Goal: Task Accomplishment & Management: Manage account settings

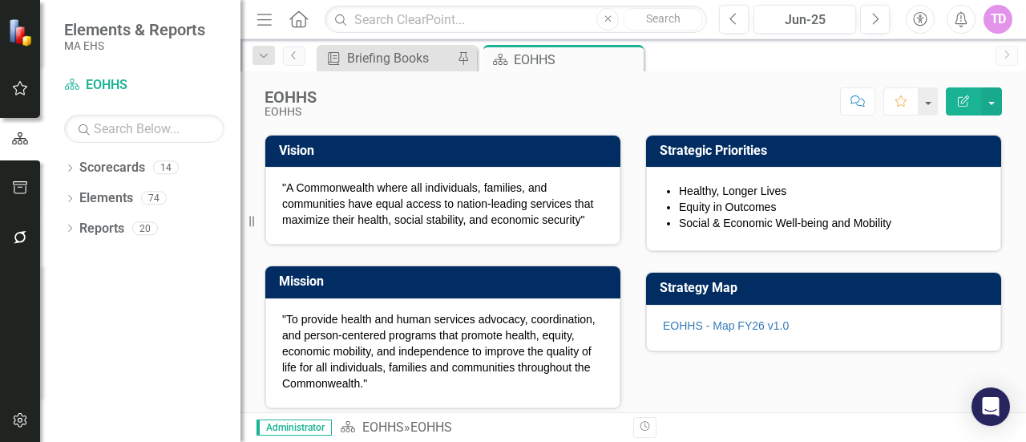
scroll to position [212, 0]
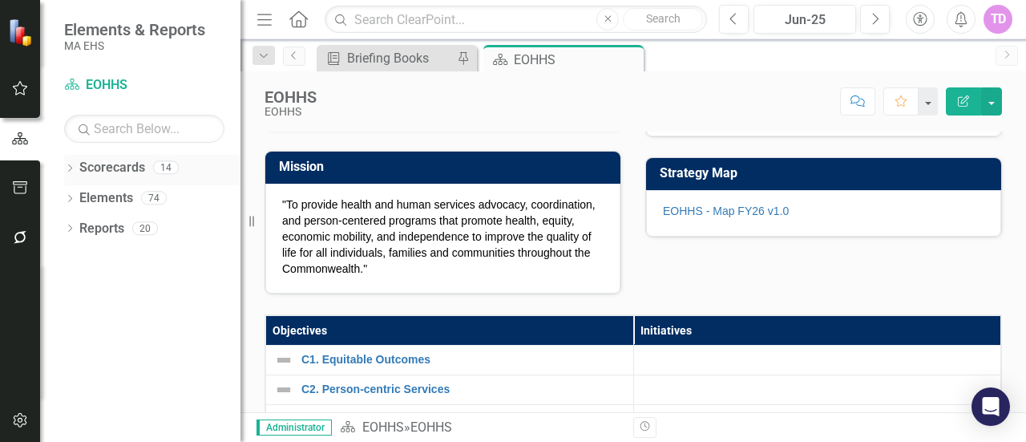
click at [69, 173] on div "Dropdown" at bounding box center [69, 170] width 11 height 14
click at [85, 189] on div "Dropdown EOHHS" at bounding box center [156, 198] width 168 height 26
click at [82, 199] on icon "Dropdown" at bounding box center [78, 197] width 12 height 10
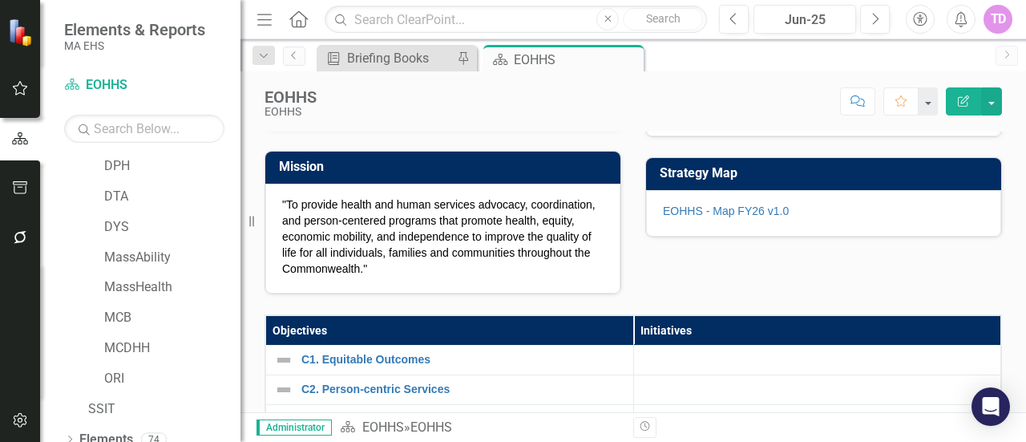
scroll to position [181, 0]
click at [120, 321] on link "MCB" at bounding box center [172, 320] width 136 height 18
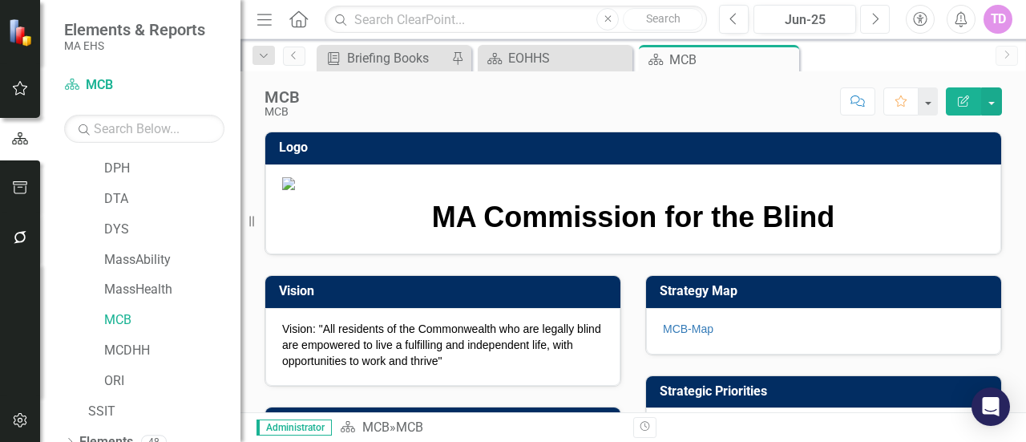
click at [877, 24] on icon "Next" at bounding box center [874, 19] width 9 height 14
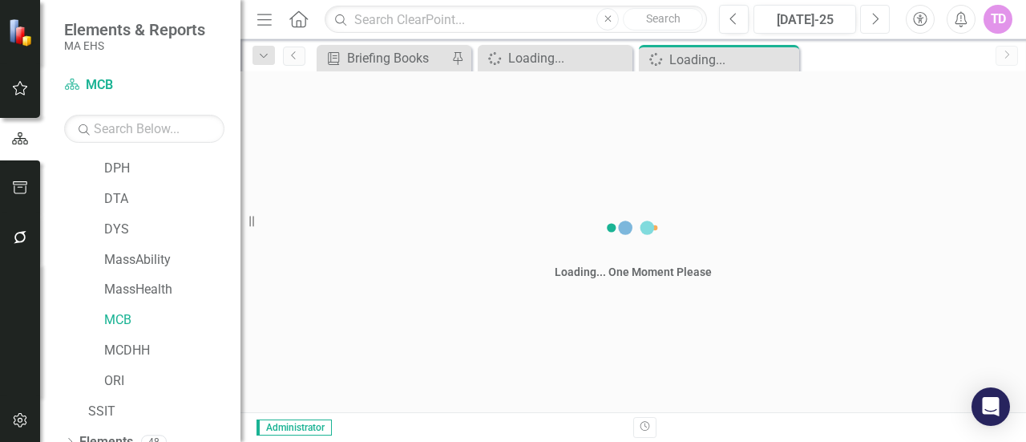
click at [877, 24] on icon "Next" at bounding box center [874, 19] width 9 height 14
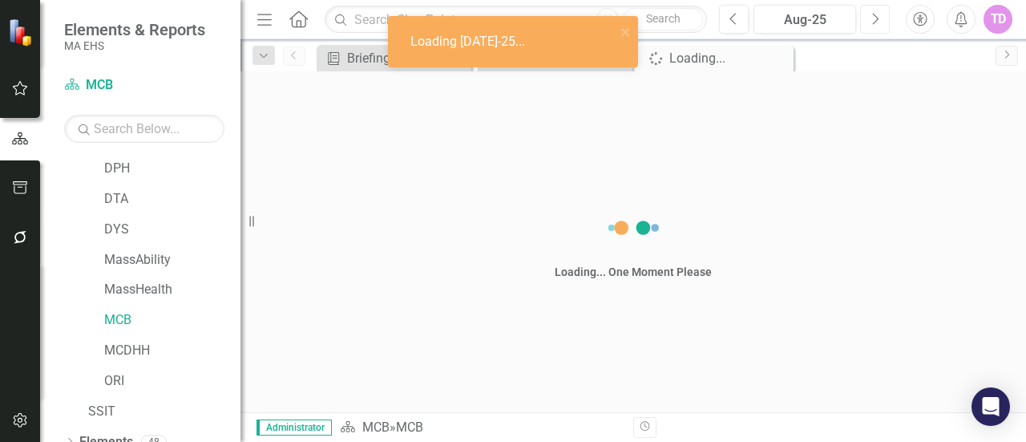
click at [877, 24] on icon "Next" at bounding box center [874, 19] width 9 height 14
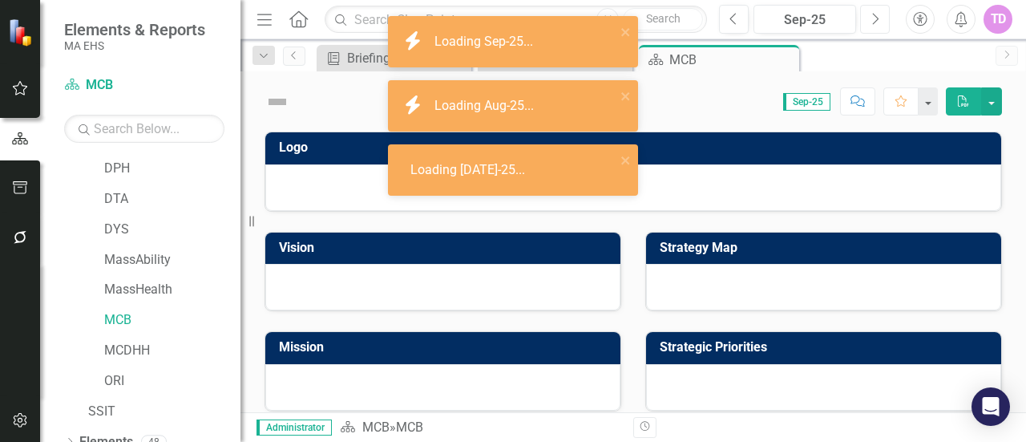
click at [877, 24] on icon "Next" at bounding box center [874, 19] width 9 height 14
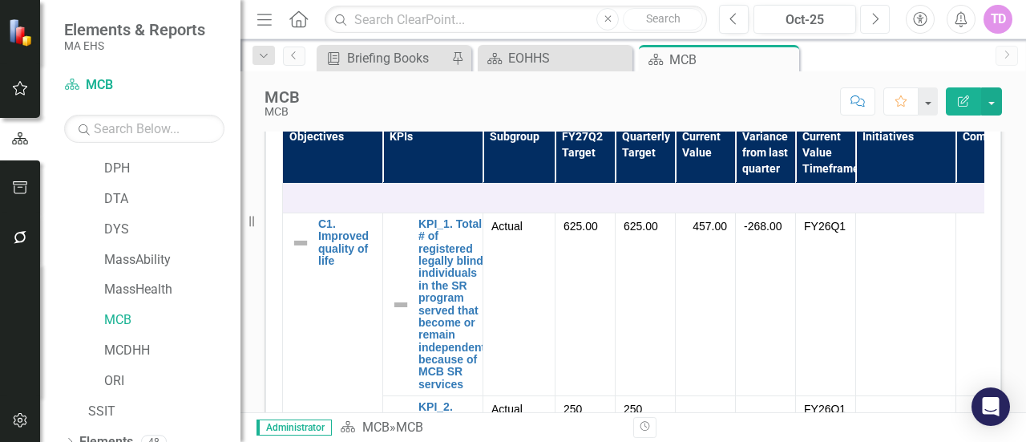
scroll to position [477, 0]
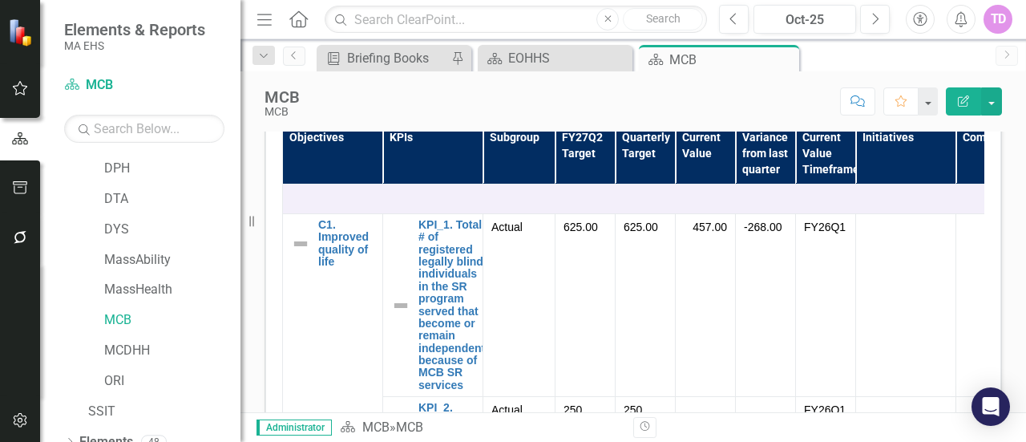
click at [958, 107] on button "Edit Report" at bounding box center [963, 101] width 35 height 28
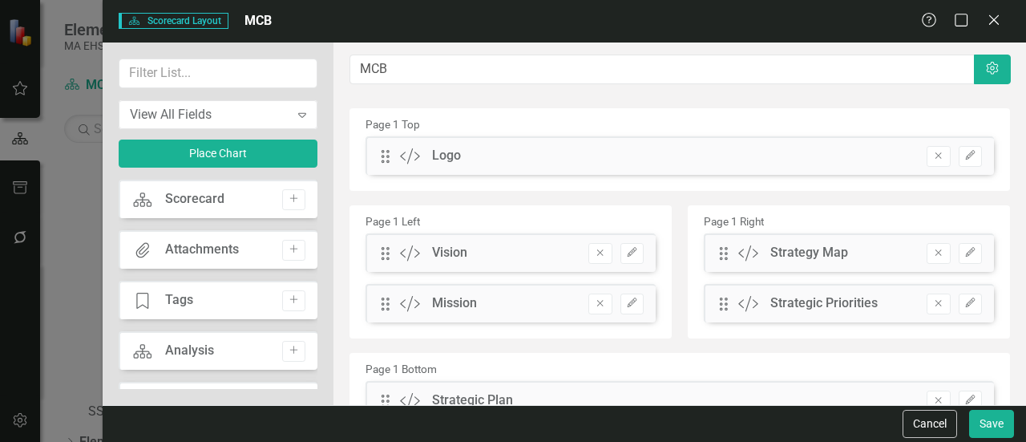
scroll to position [75, 0]
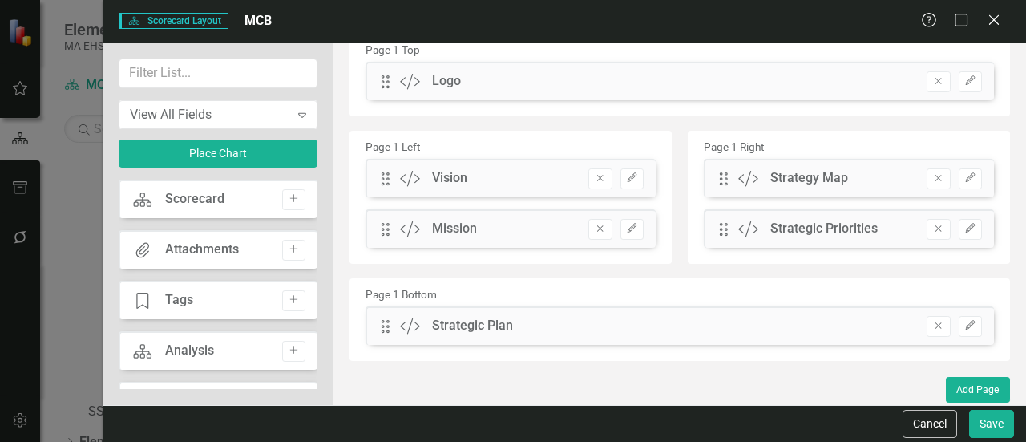
click at [204, 193] on div "Scorecard" at bounding box center [194, 199] width 59 height 18
click at [285, 204] on button "Add" at bounding box center [293, 199] width 23 height 21
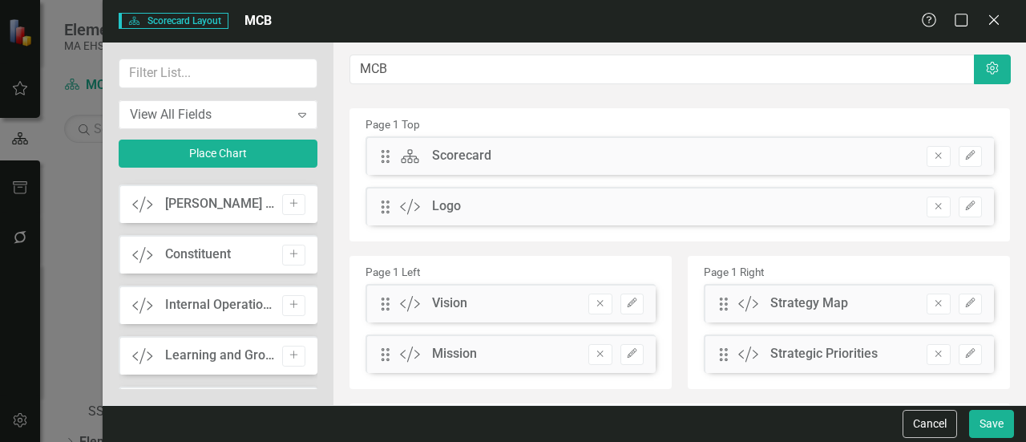
scroll to position [0, 0]
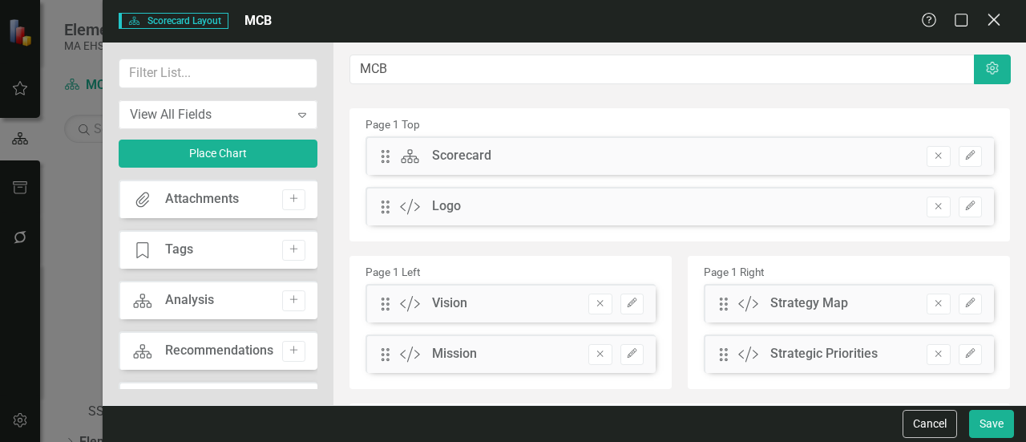
click at [995, 20] on icon at bounding box center [993, 20] width 12 height 12
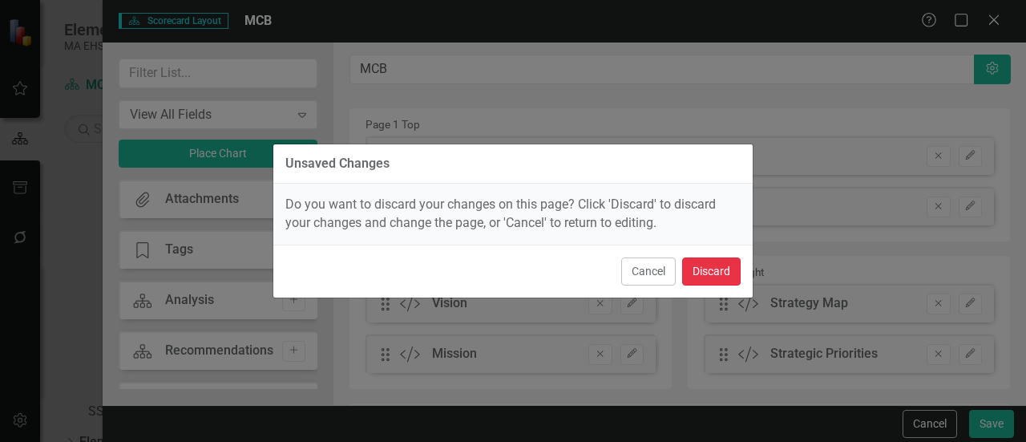
click at [721, 273] on button "Discard" at bounding box center [711, 271] width 59 height 28
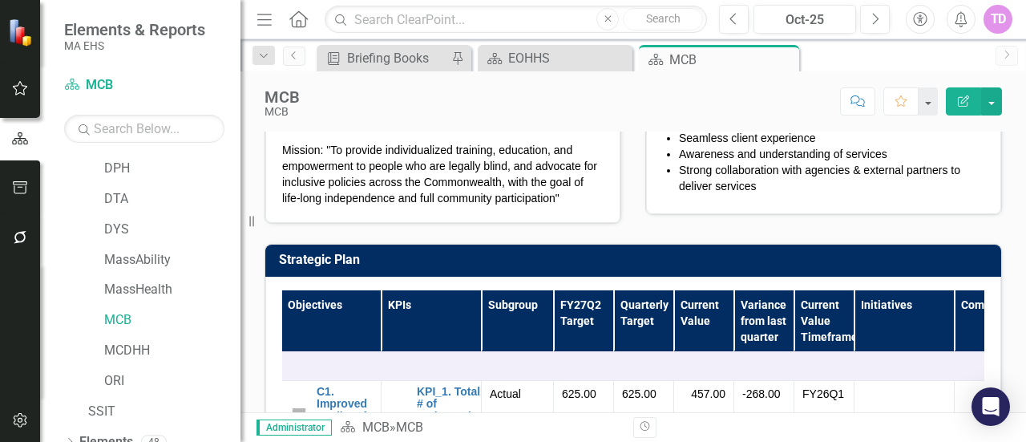
scroll to position [228, 0]
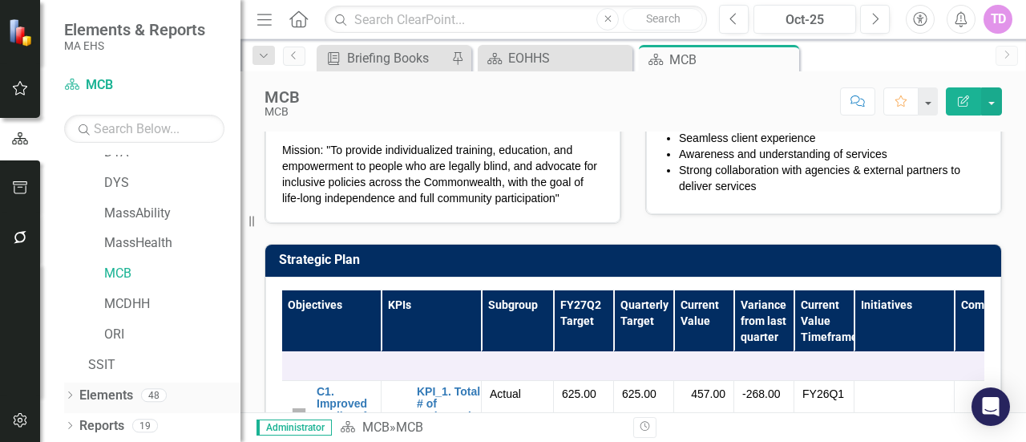
click at [98, 384] on div "Elements" at bounding box center [106, 395] width 54 height 26
click at [90, 393] on link "Elements" at bounding box center [106, 395] width 54 height 18
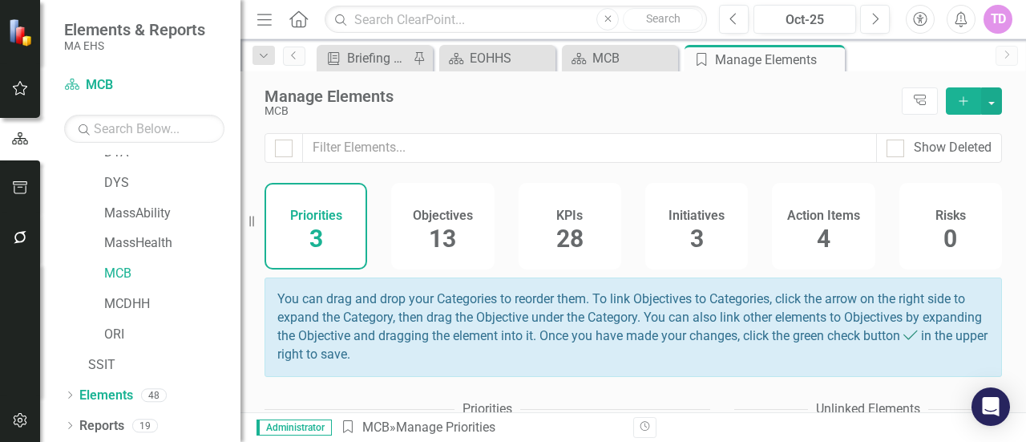
click at [582, 236] on div "KPIs 28" at bounding box center [570, 226] width 103 height 87
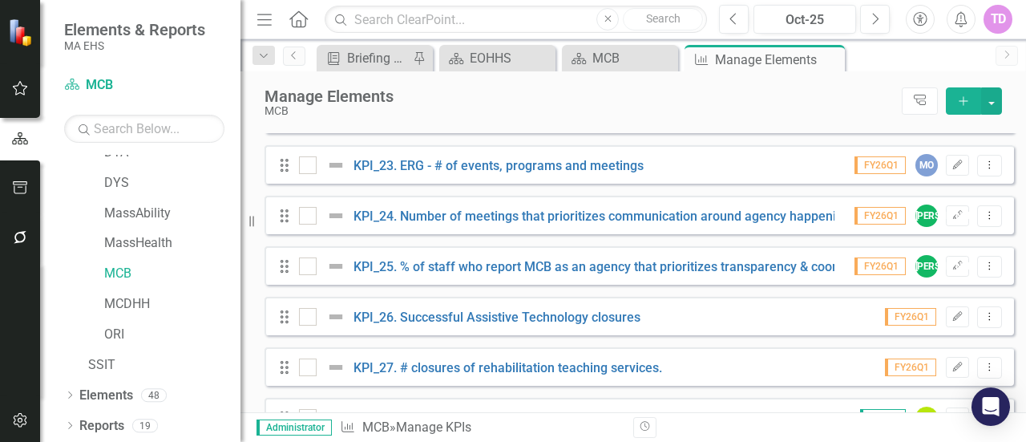
scroll to position [1289, 0]
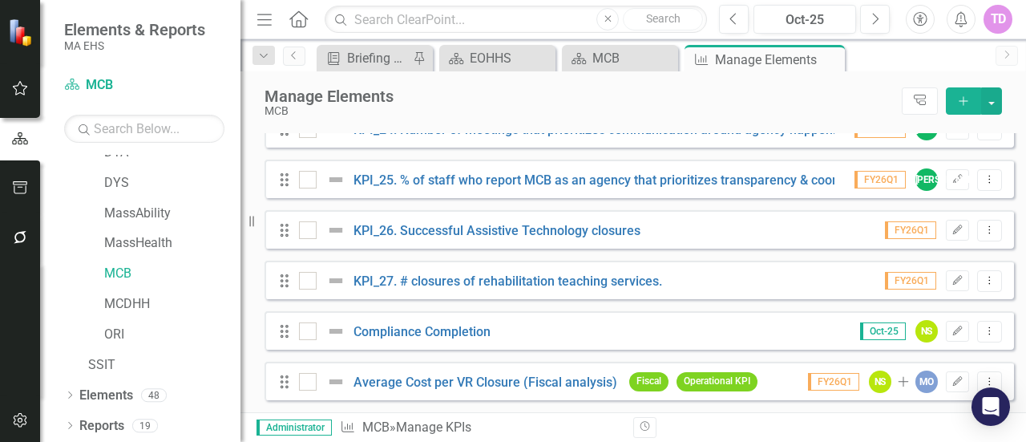
click at [766, 328] on div "Drag Compliance Completion Oct-25 NS Edit Dropdown Menu" at bounding box center [638, 330] width 749 height 38
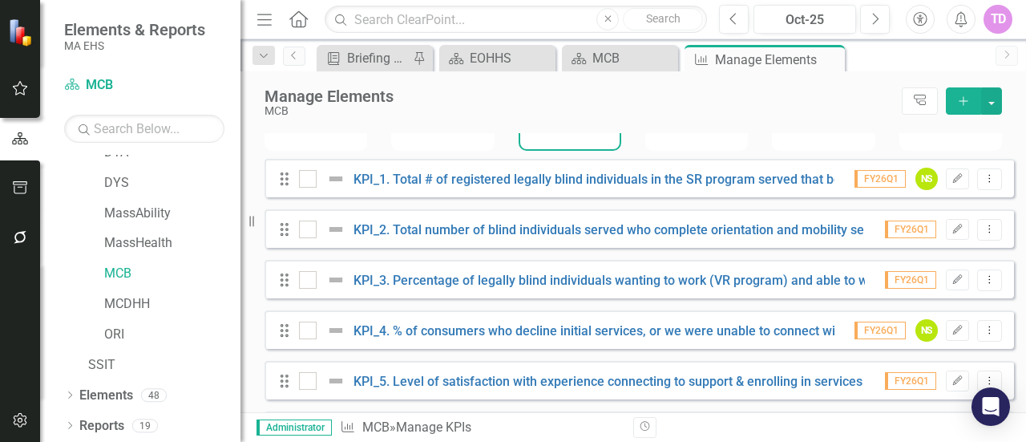
scroll to position [0, 0]
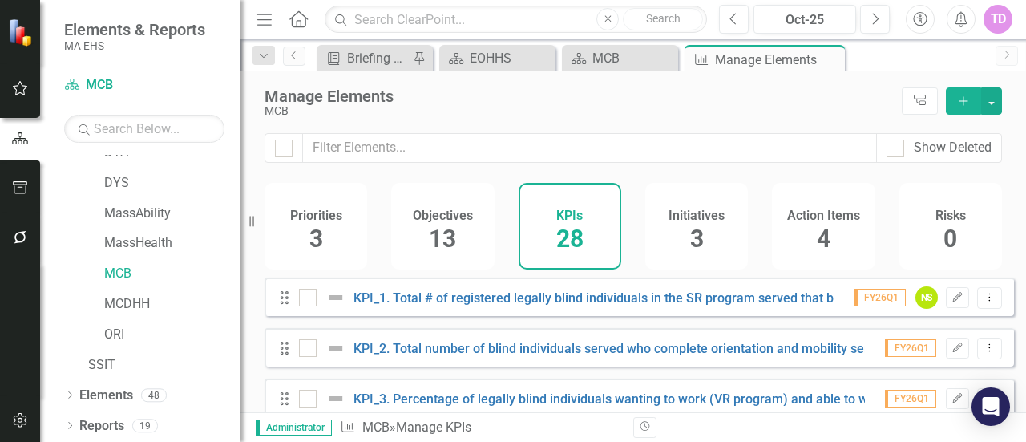
click at [880, 305] on span "FY26Q1" at bounding box center [879, 298] width 51 height 18
click at [737, 16] on icon "Previous" at bounding box center [733, 19] width 9 height 14
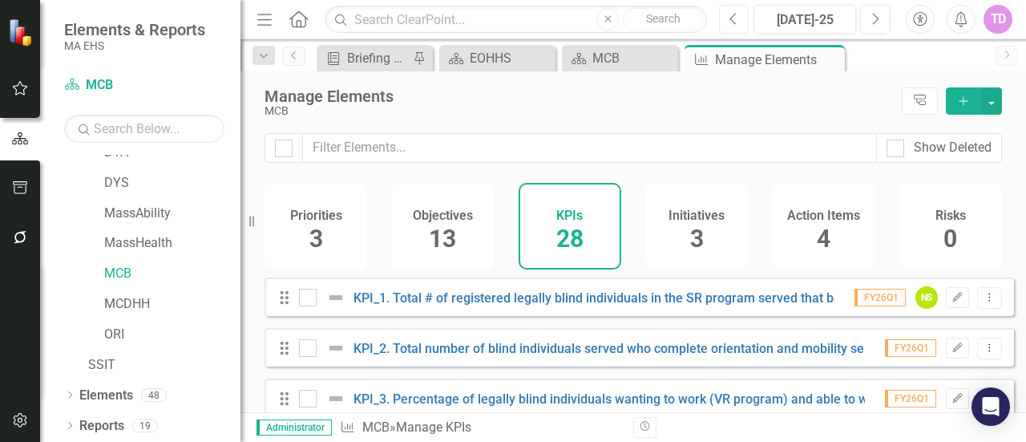
click at [737, 16] on icon "Previous" at bounding box center [733, 19] width 9 height 14
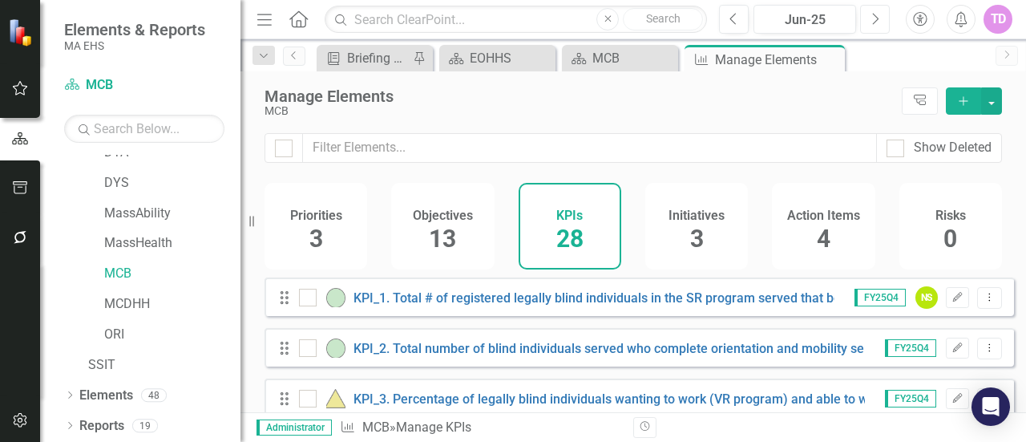
click at [884, 18] on button "Next" at bounding box center [875, 19] width 30 height 29
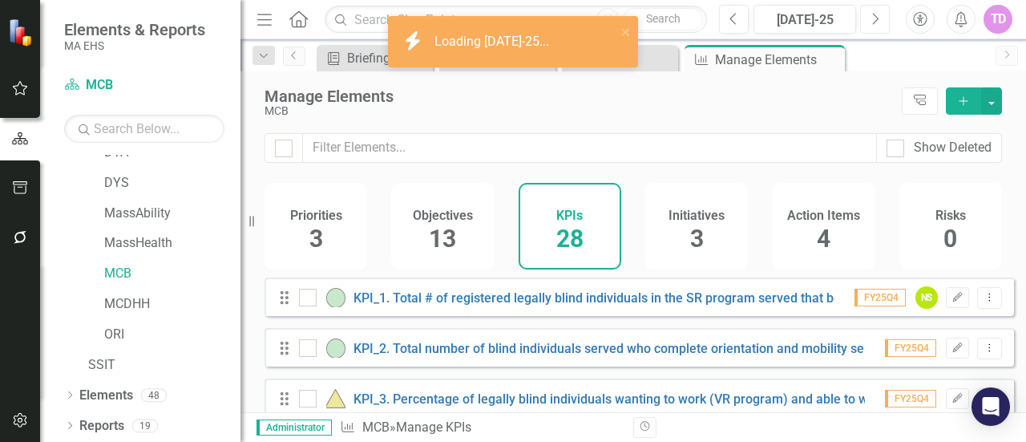
click at [884, 18] on button "Next" at bounding box center [875, 19] width 30 height 29
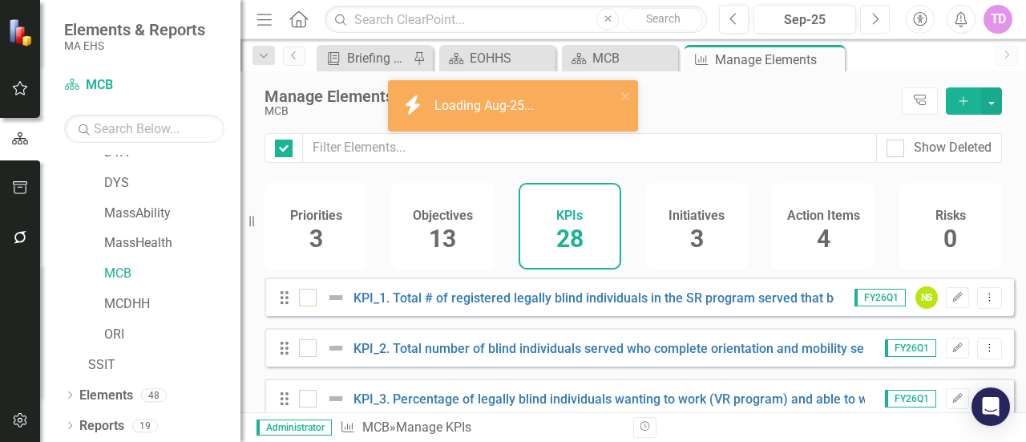
checkbox input "false"
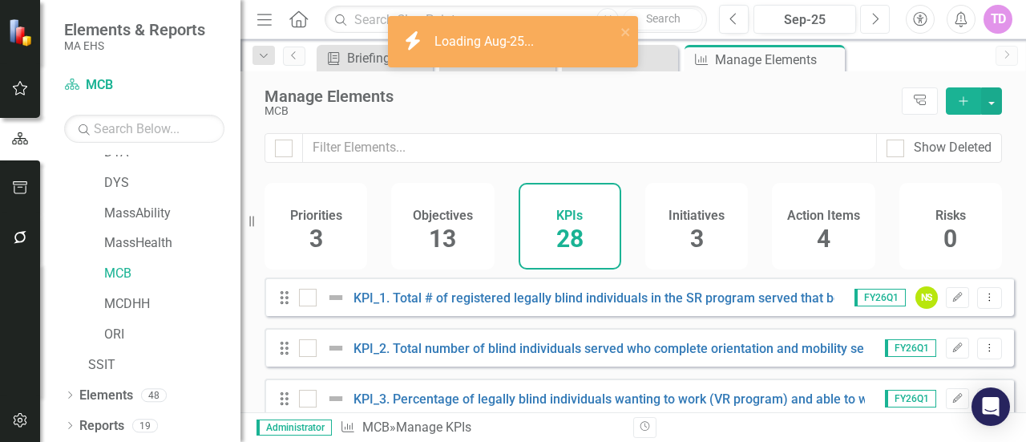
click at [884, 18] on button "Next" at bounding box center [875, 19] width 30 height 29
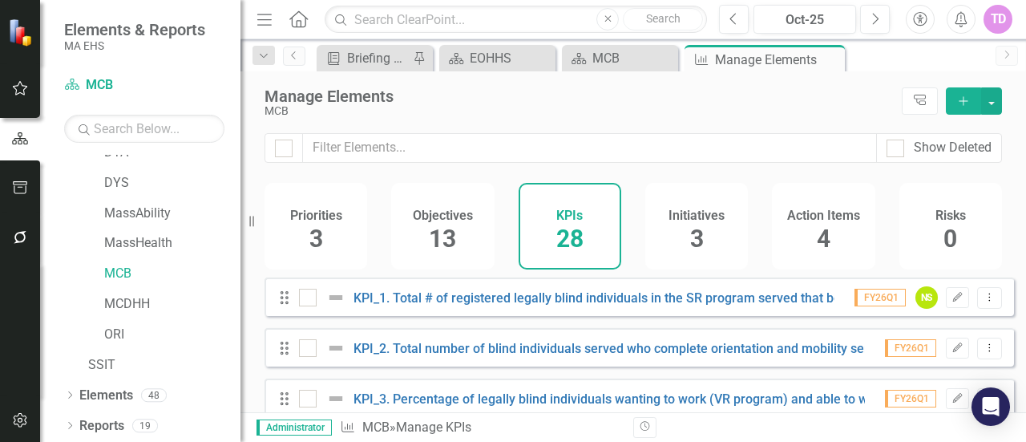
click at [869, 306] on span "FY26Q1" at bounding box center [879, 298] width 51 height 18
click at [728, 7] on button "Previous" at bounding box center [734, 19] width 30 height 29
click at [880, 17] on button "Next" at bounding box center [875, 19] width 30 height 29
click at [740, 20] on button "Previous" at bounding box center [734, 19] width 30 height 29
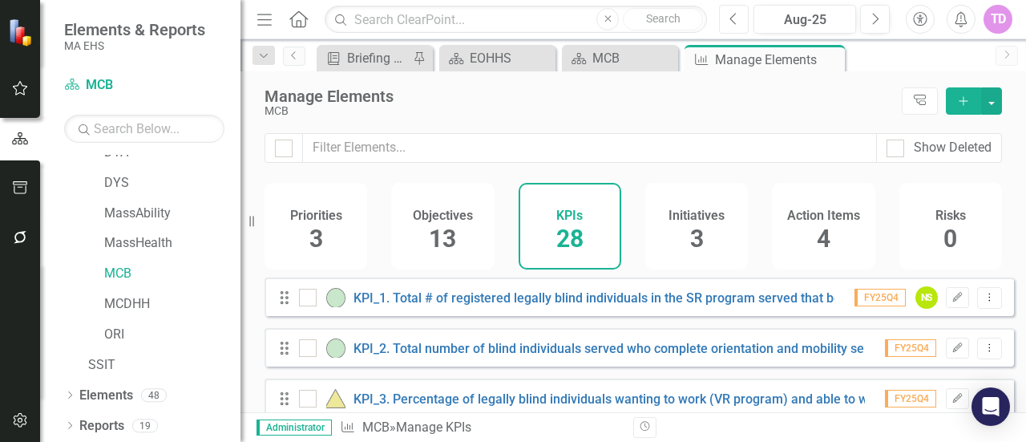
click at [740, 20] on button "Previous" at bounding box center [734, 19] width 30 height 29
click at [878, 20] on icon "Next" at bounding box center [874, 19] width 9 height 14
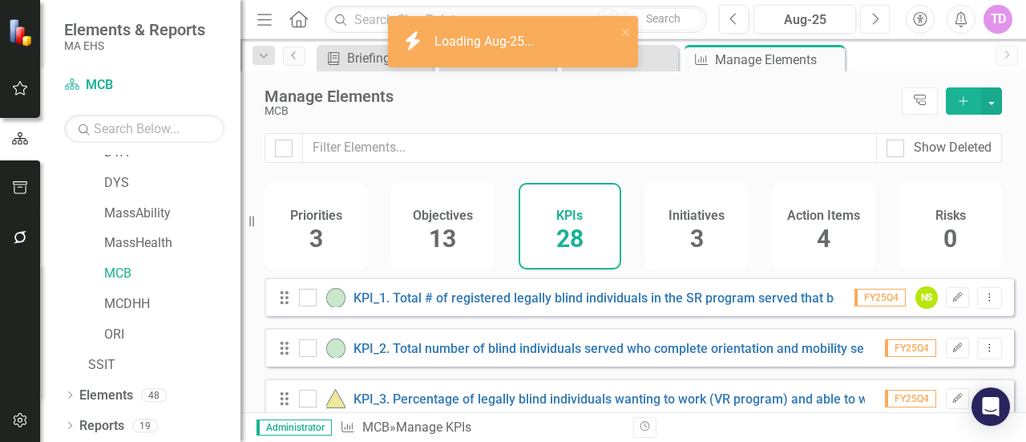
click at [878, 20] on icon "Next" at bounding box center [874, 19] width 9 height 14
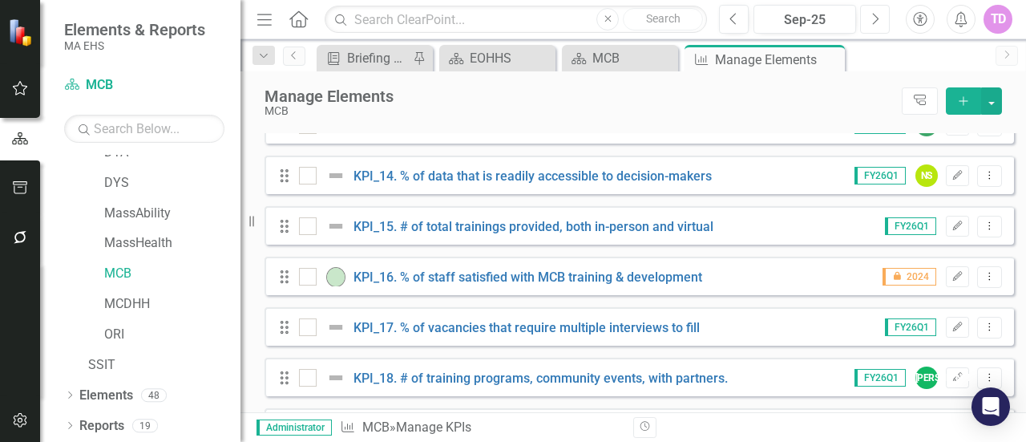
scroll to position [745, 0]
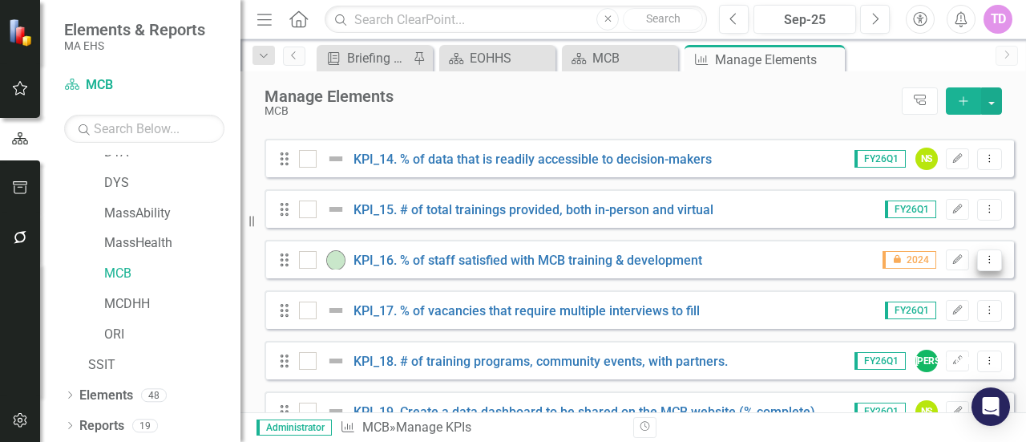
click at [986, 271] on button "Dropdown Menu" at bounding box center [989, 260] width 25 height 22
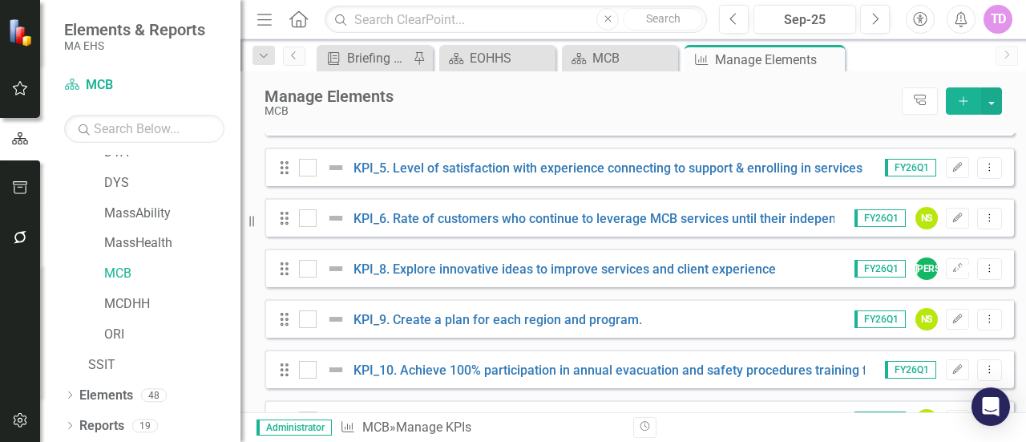
scroll to position [0, 0]
